Goal: Check status: Check status

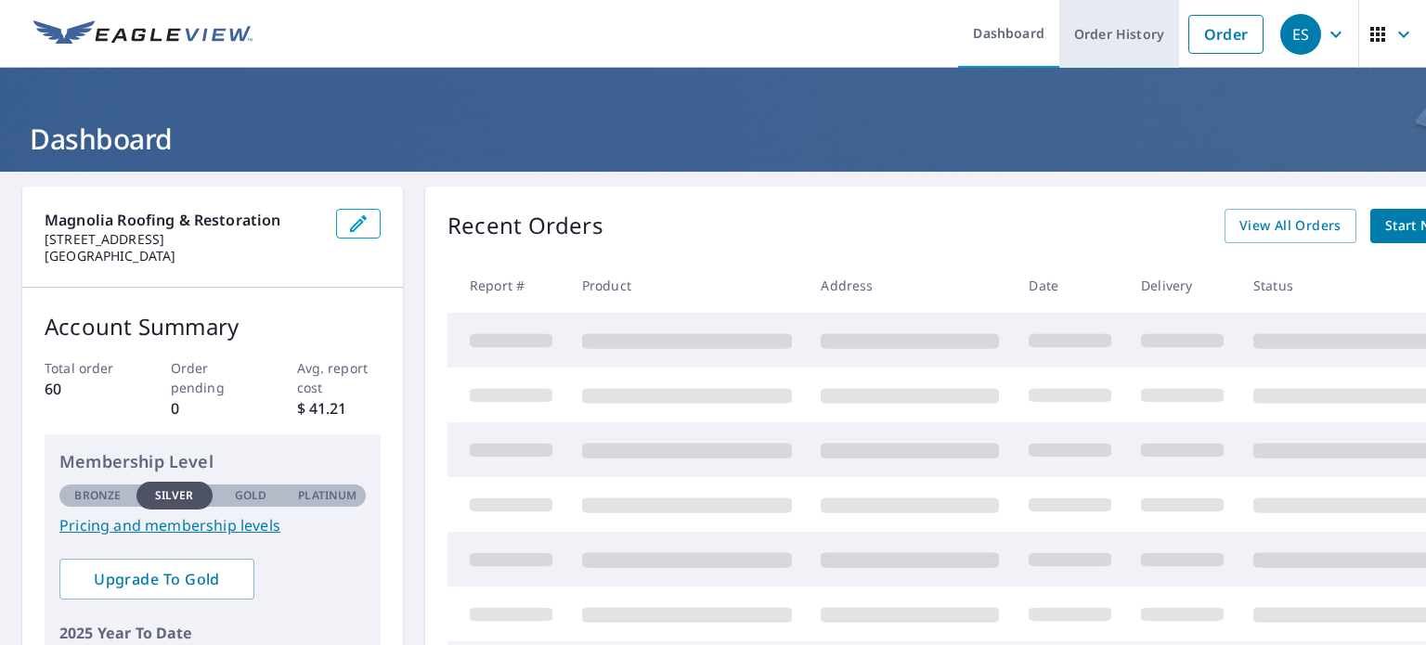
click at [1107, 40] on link "Order History" at bounding box center [1119, 34] width 120 height 68
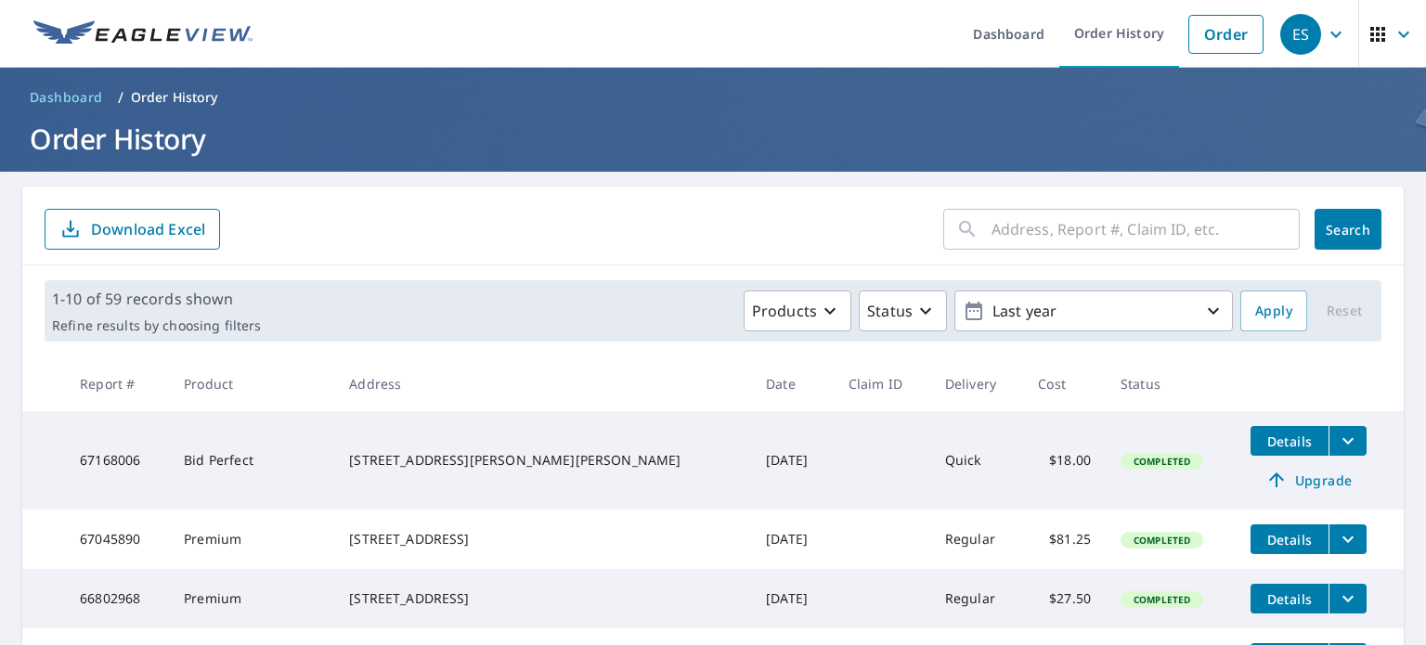
click at [1262, 445] on span "Details" at bounding box center [1290, 442] width 56 height 18
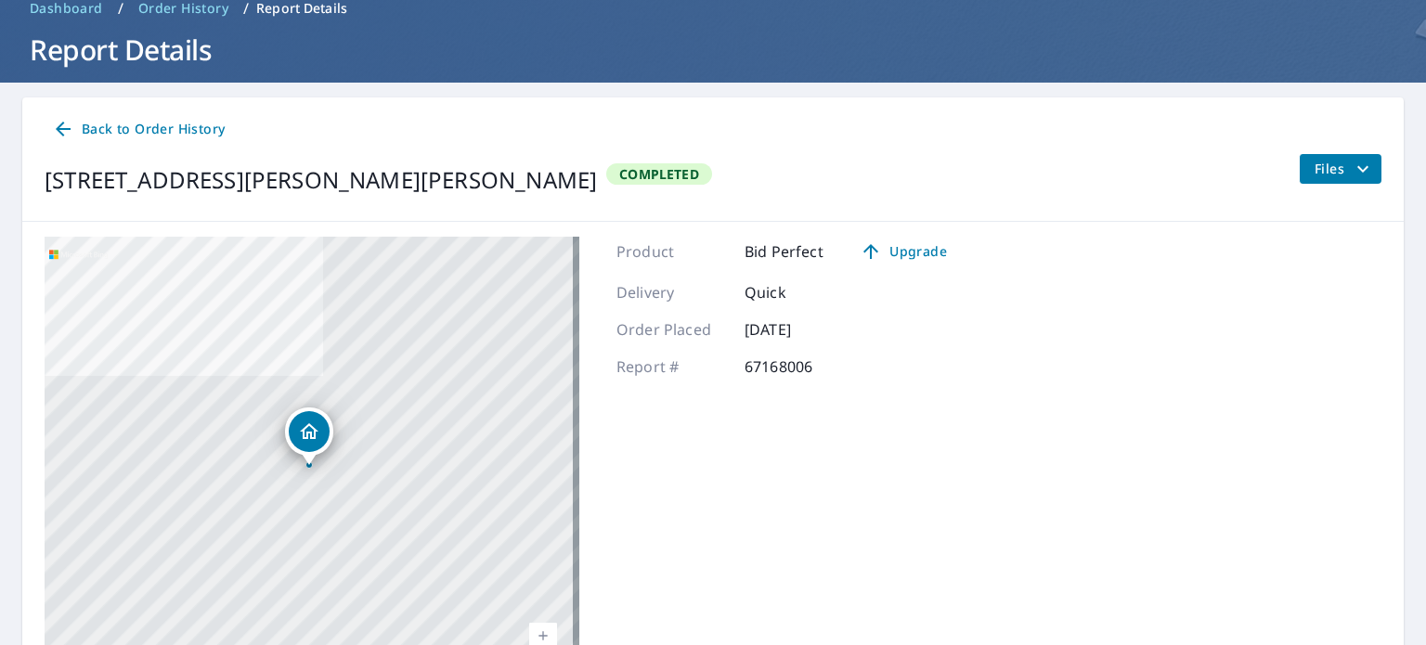
scroll to position [97, 0]
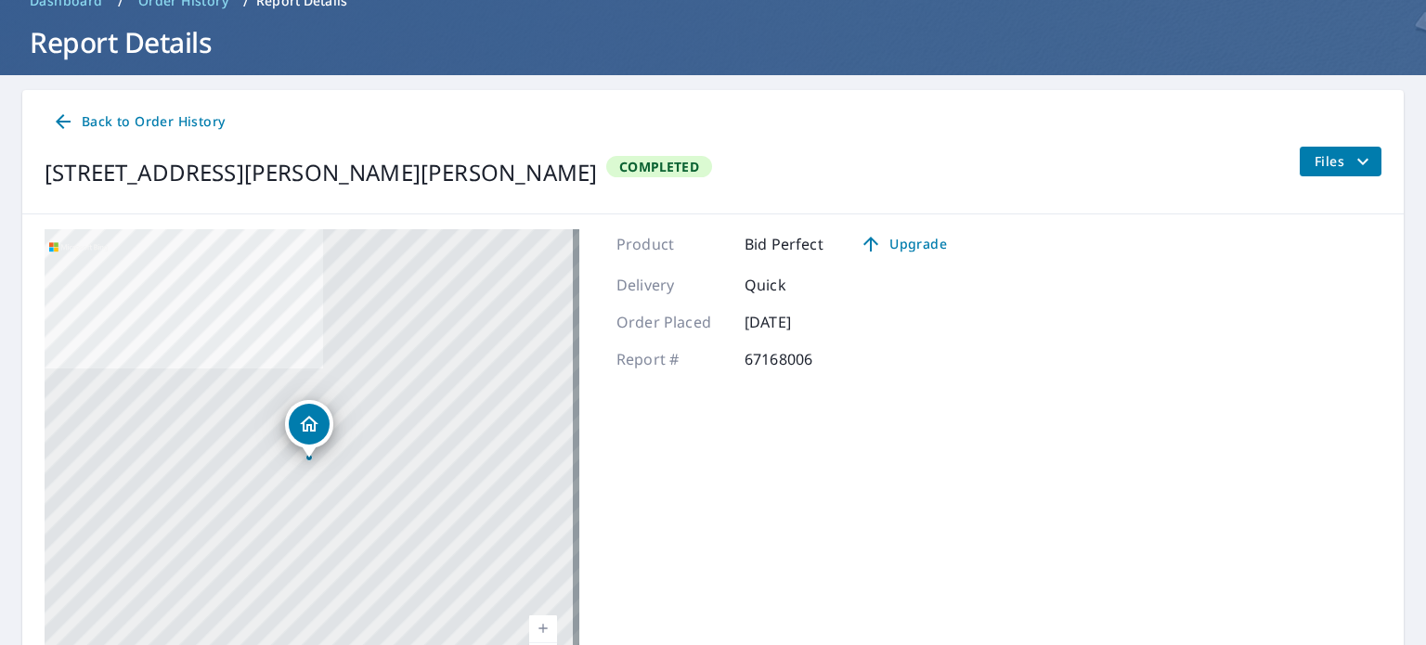
click at [1318, 145] on div "Back to Order History [STREET_ADDRESS][PERSON_NAME][PERSON_NAME] Completed Files" at bounding box center [712, 152] width 1381 height 124
click at [1319, 156] on span "Files" at bounding box center [1344, 161] width 59 height 22
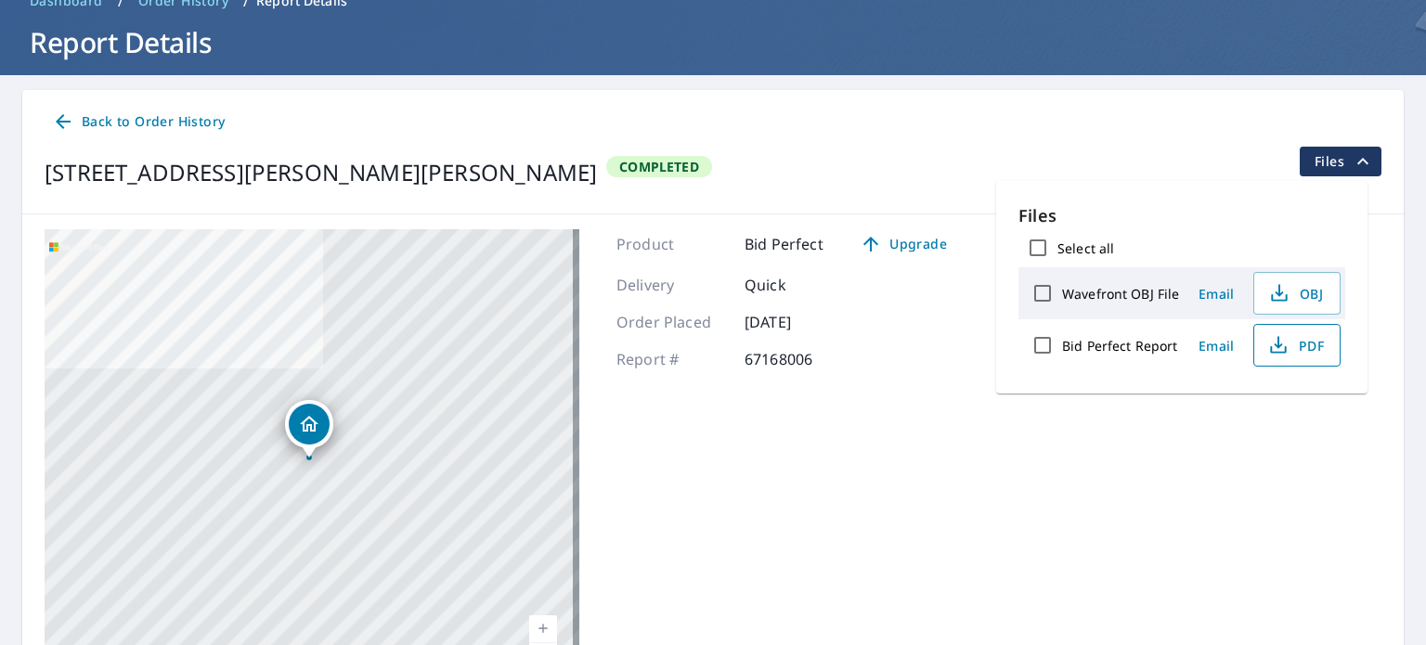
click at [1300, 352] on span "PDF" at bounding box center [1294, 345] width 59 height 22
